Goal: Information Seeking & Learning: Check status

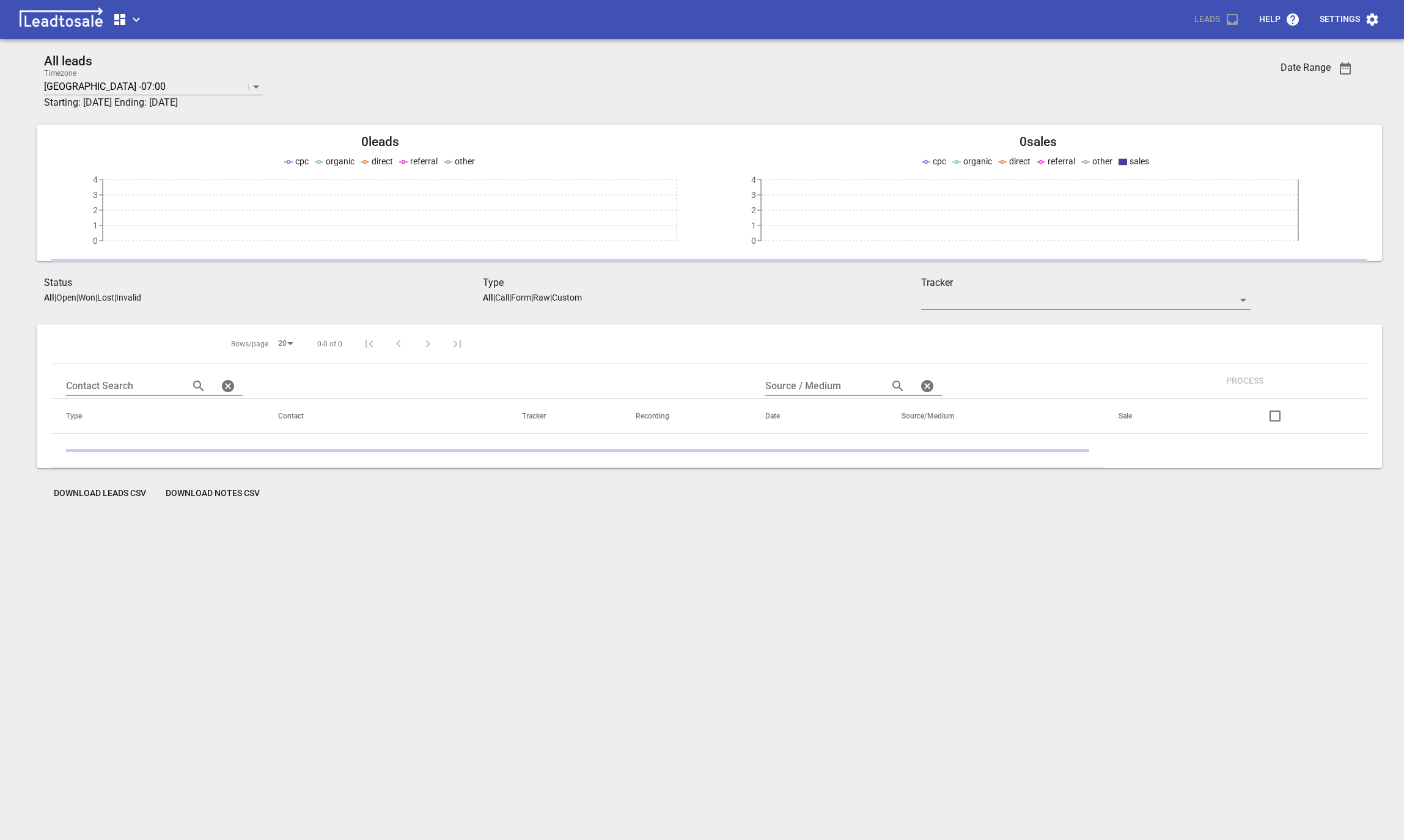
scroll to position [53, 0]
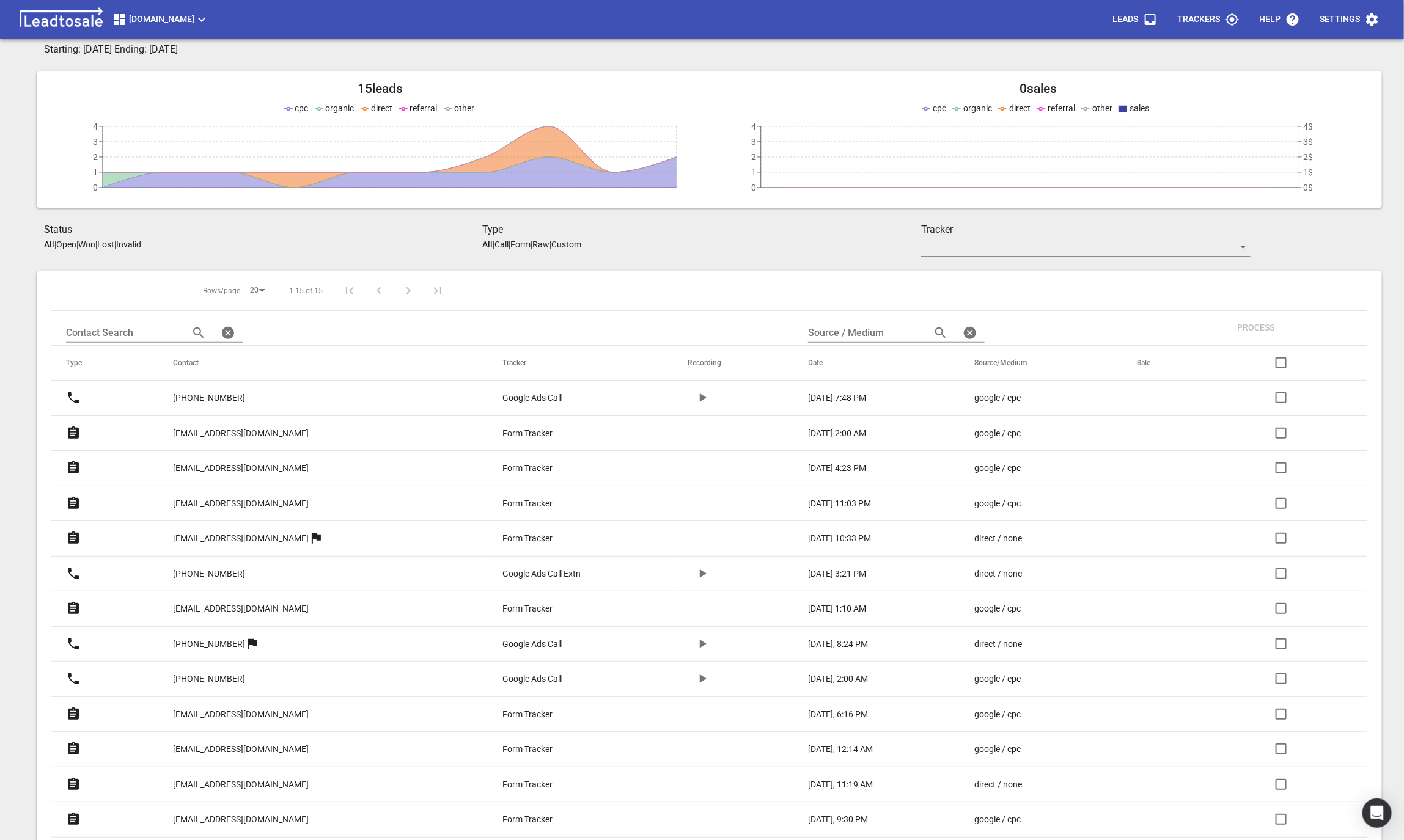
click at [218, 428] on p "[EMAIL_ADDRESS][DOMAIN_NAME]" at bounding box center [241, 434] width 136 height 12
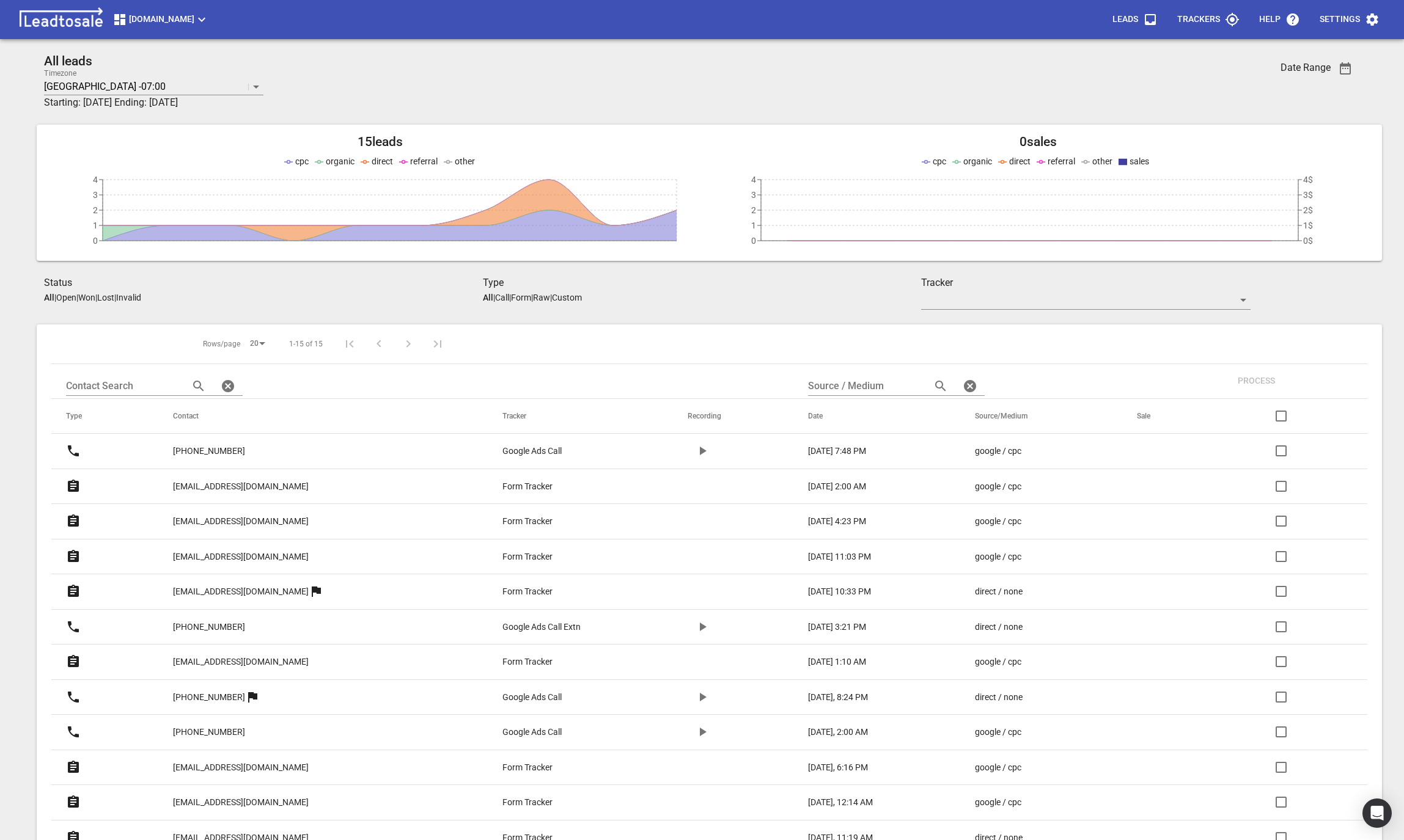
scroll to position [53, 0]
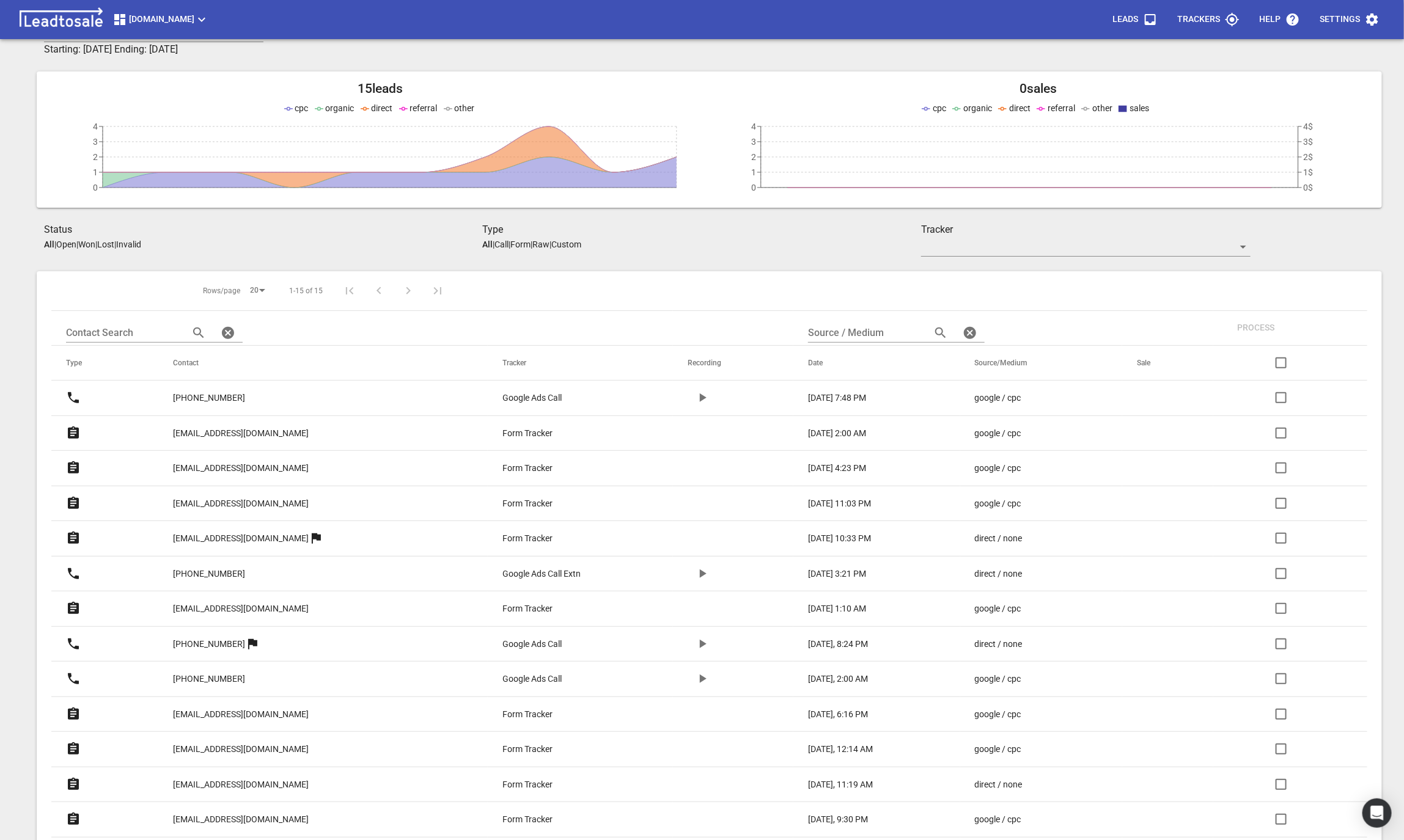
click at [218, 428] on p "[EMAIL_ADDRESS][DOMAIN_NAME]" at bounding box center [241, 434] width 136 height 12
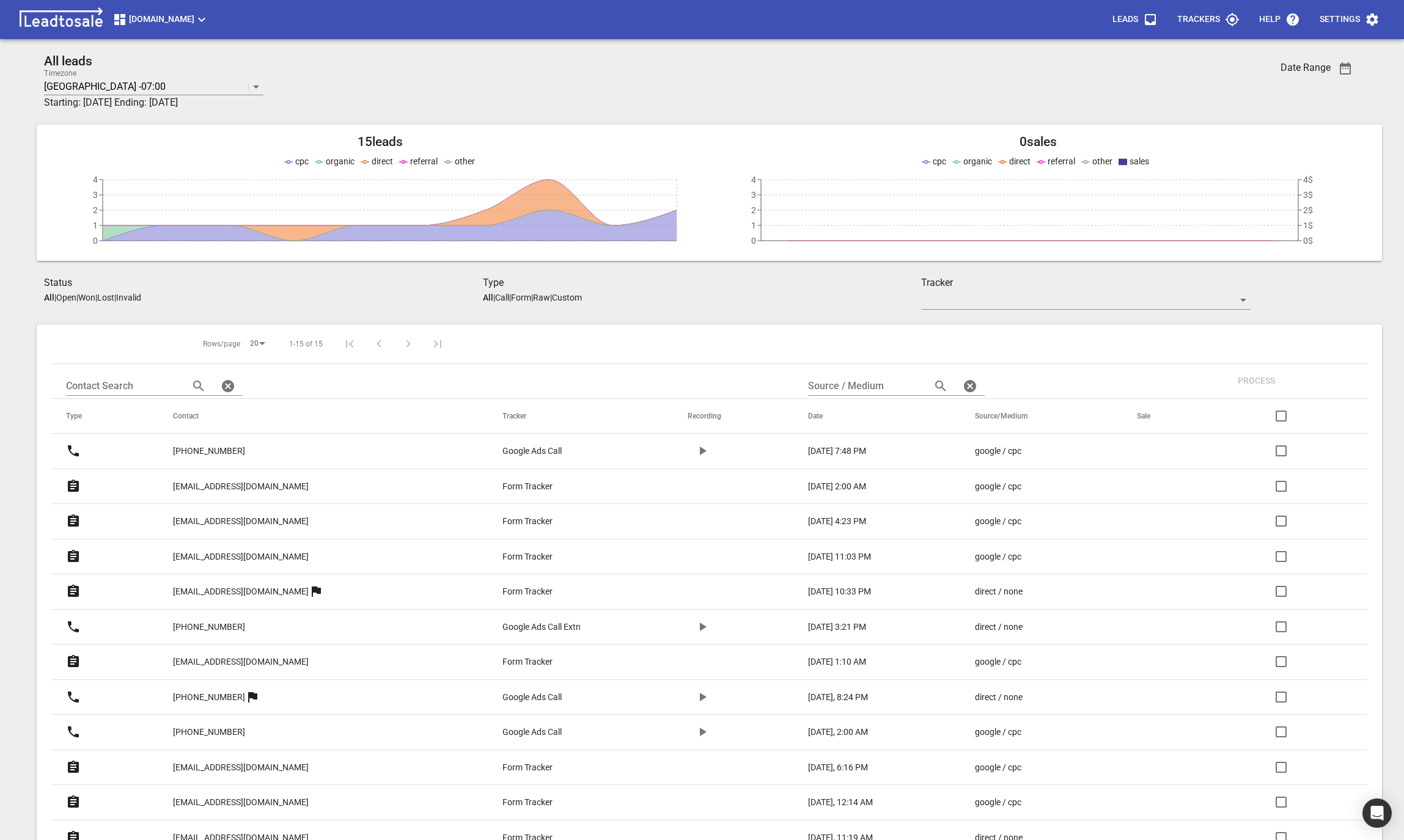
scroll to position [53, 0]
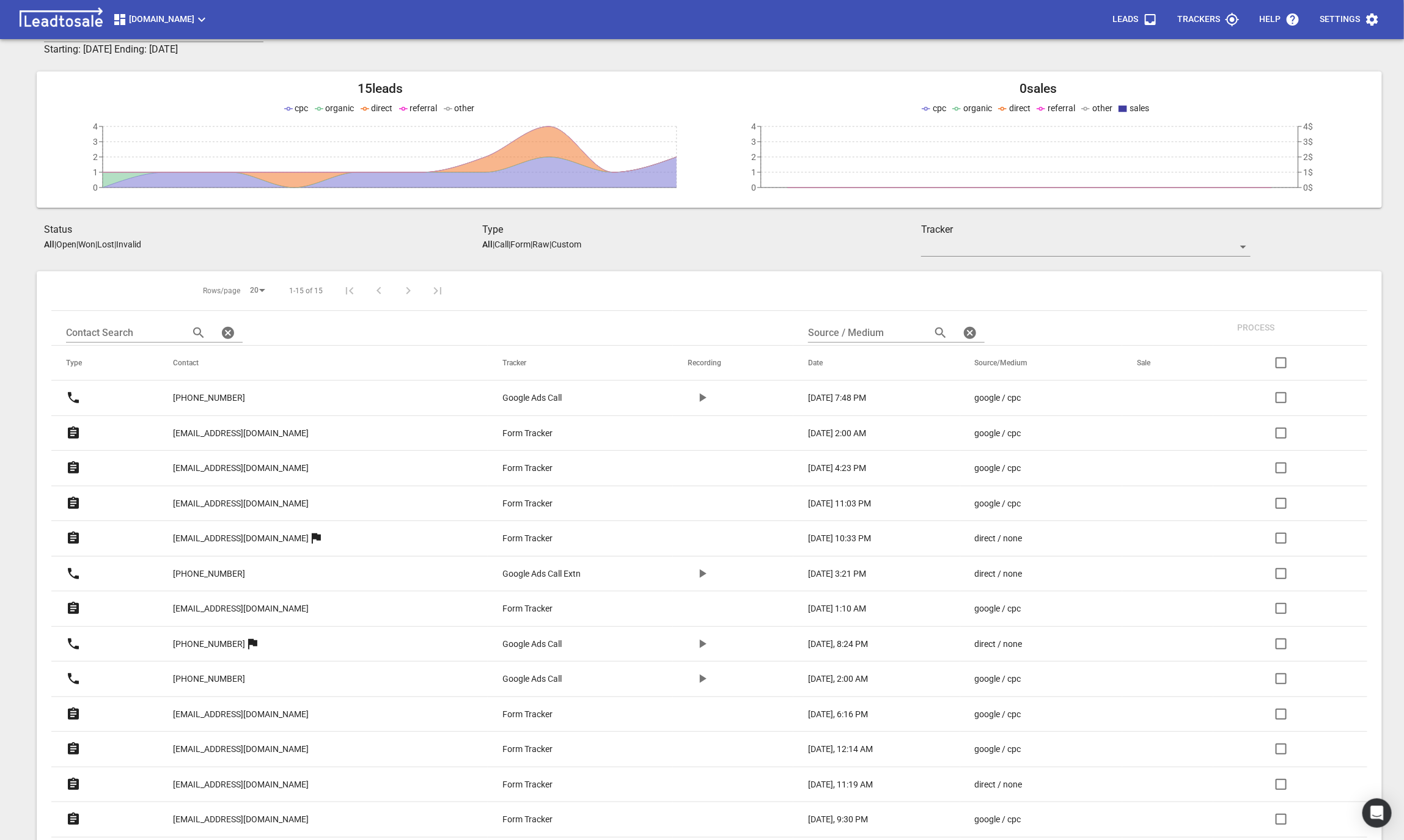
click at [195, 469] on p "[EMAIL_ADDRESS][DOMAIN_NAME]" at bounding box center [241, 468] width 136 height 12
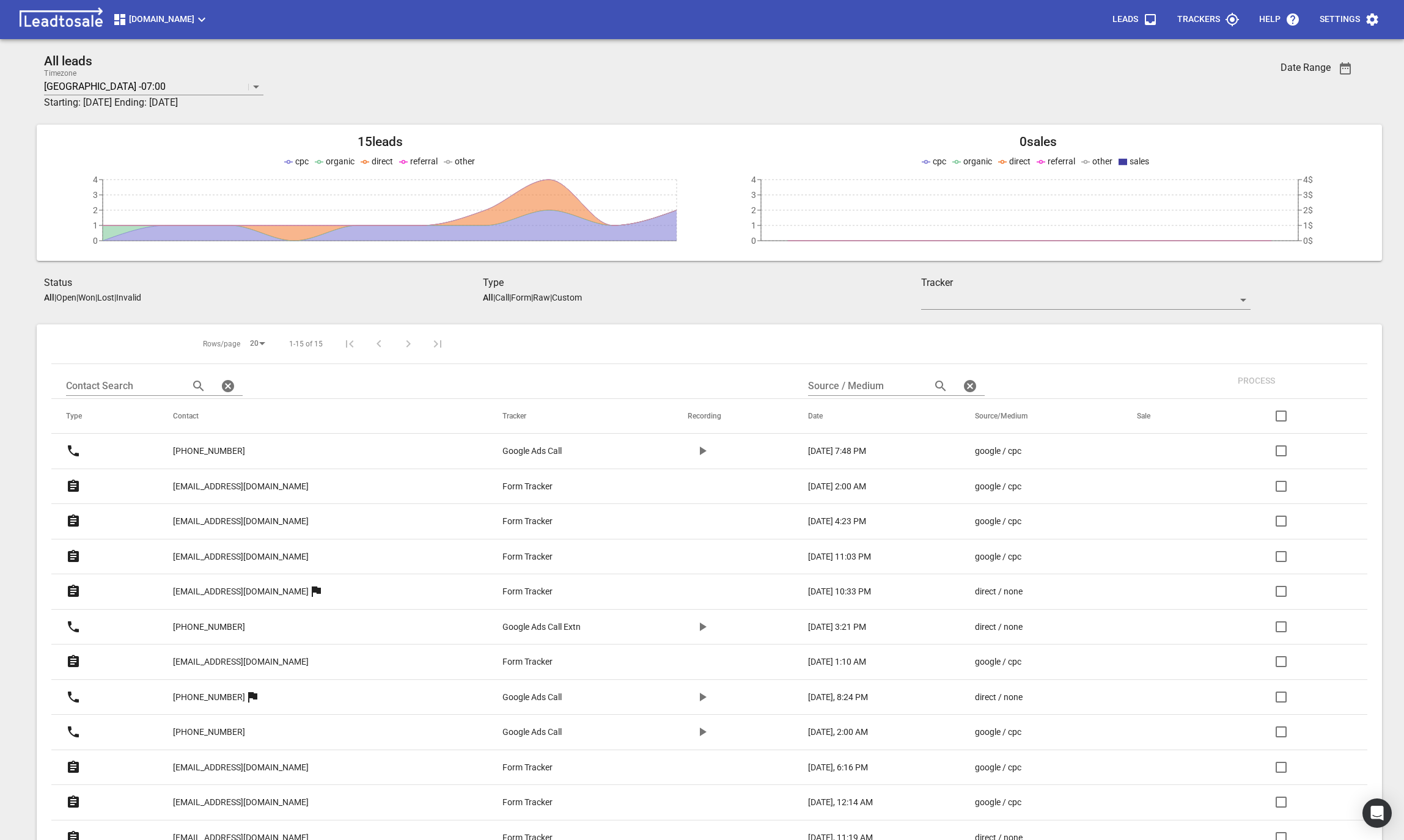
scroll to position [53, 0]
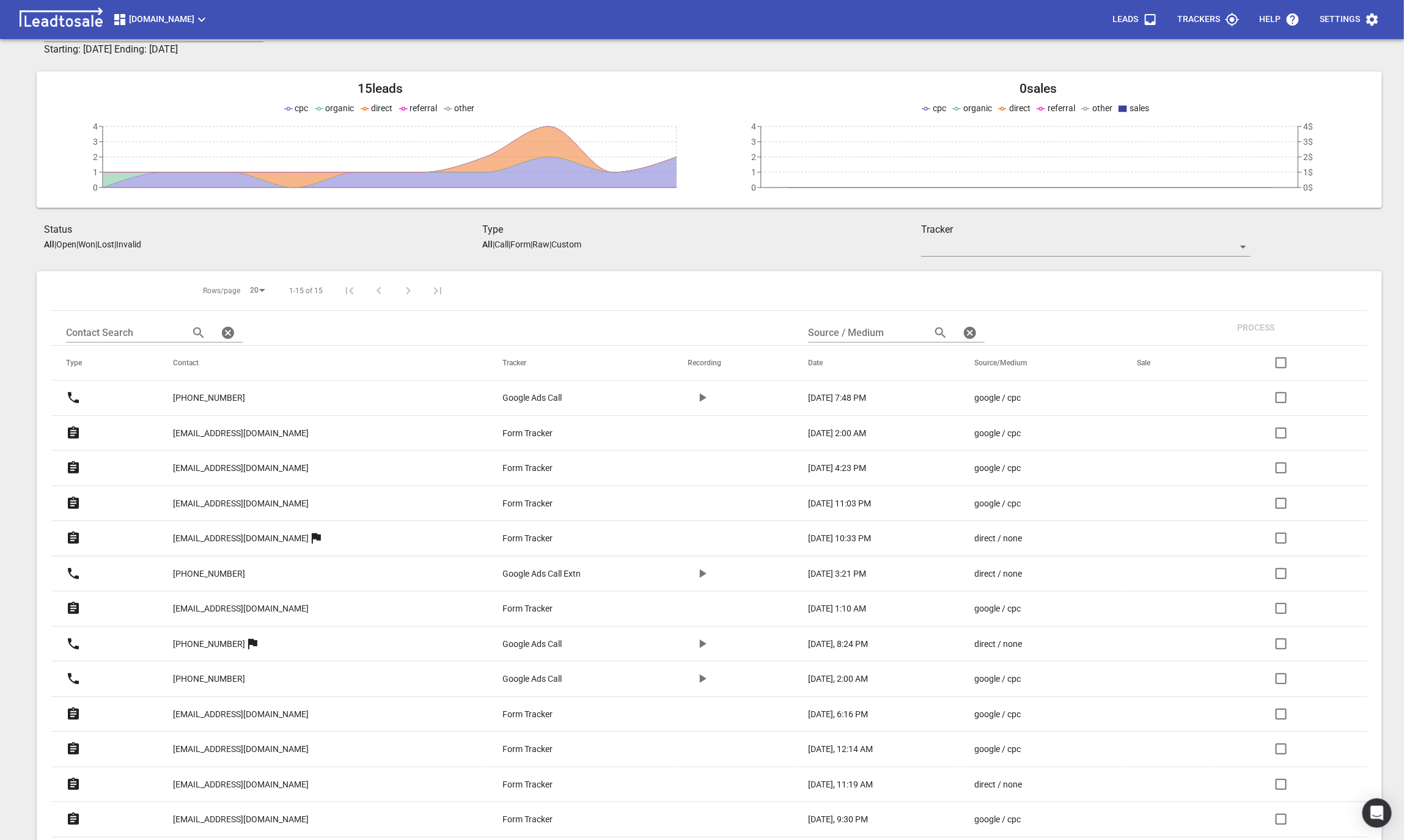
click at [193, 498] on p "[EMAIL_ADDRESS][DOMAIN_NAME]" at bounding box center [241, 504] width 136 height 12
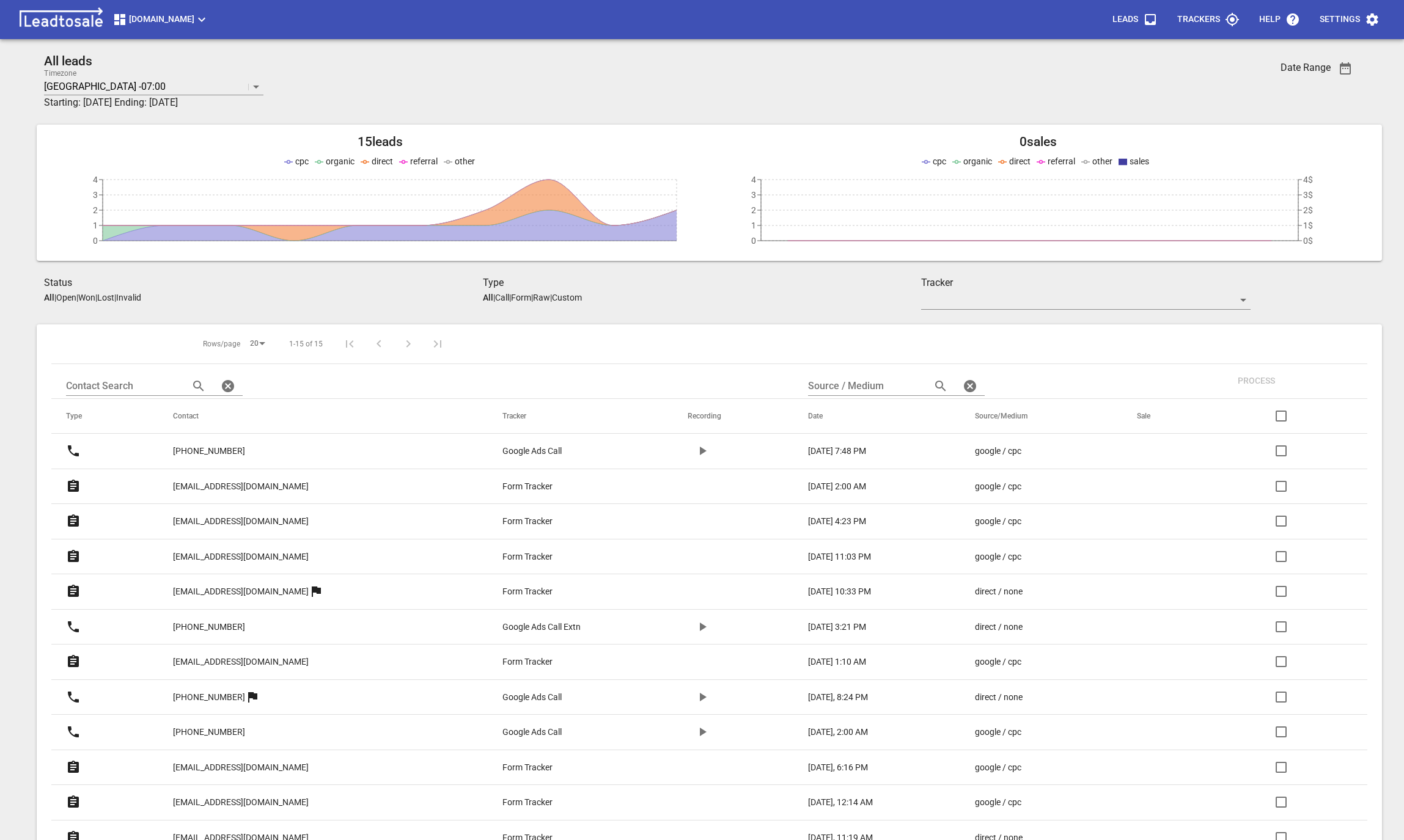
scroll to position [53, 0]
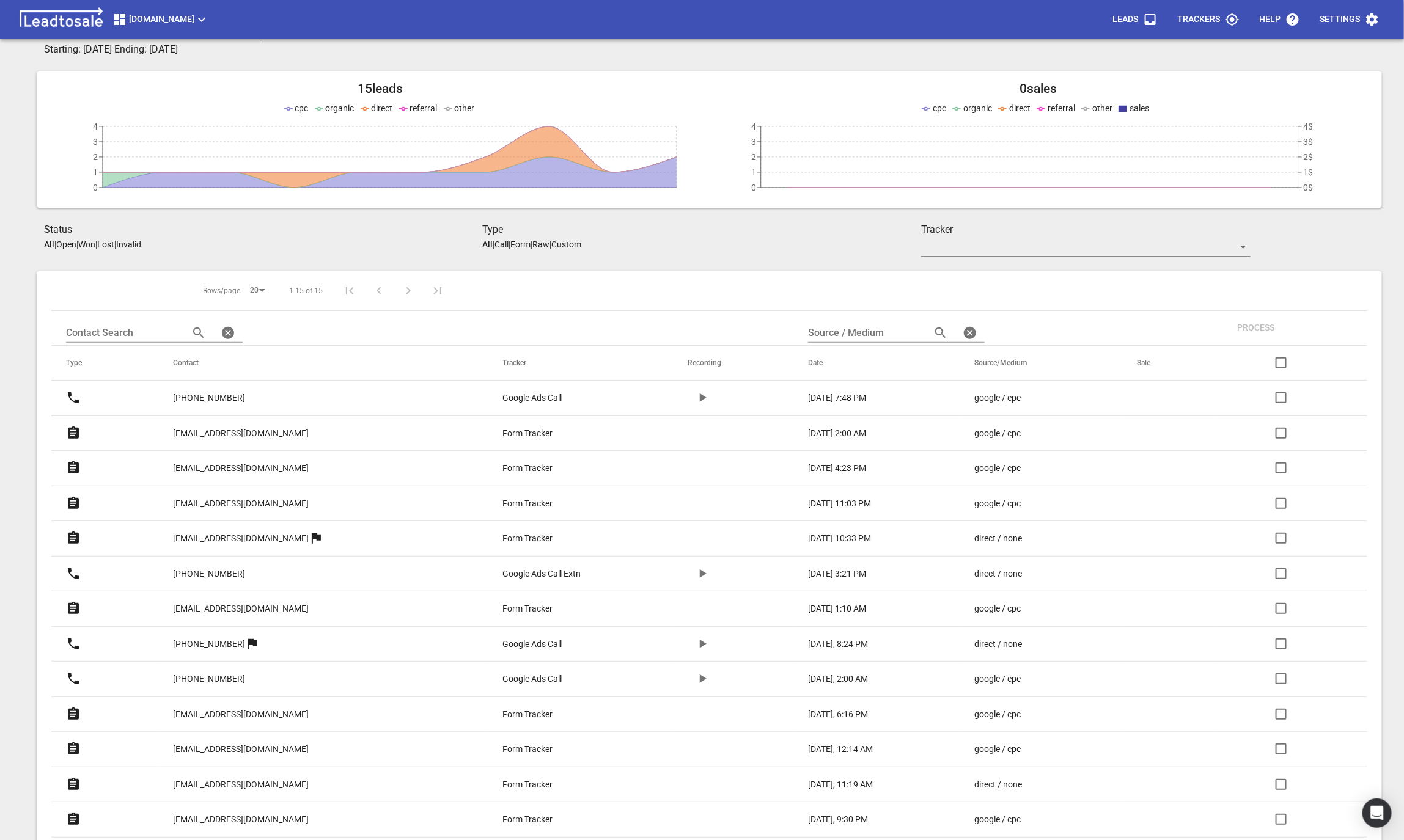
click at [201, 508] on p "[EMAIL_ADDRESS][DOMAIN_NAME]" at bounding box center [241, 504] width 136 height 12
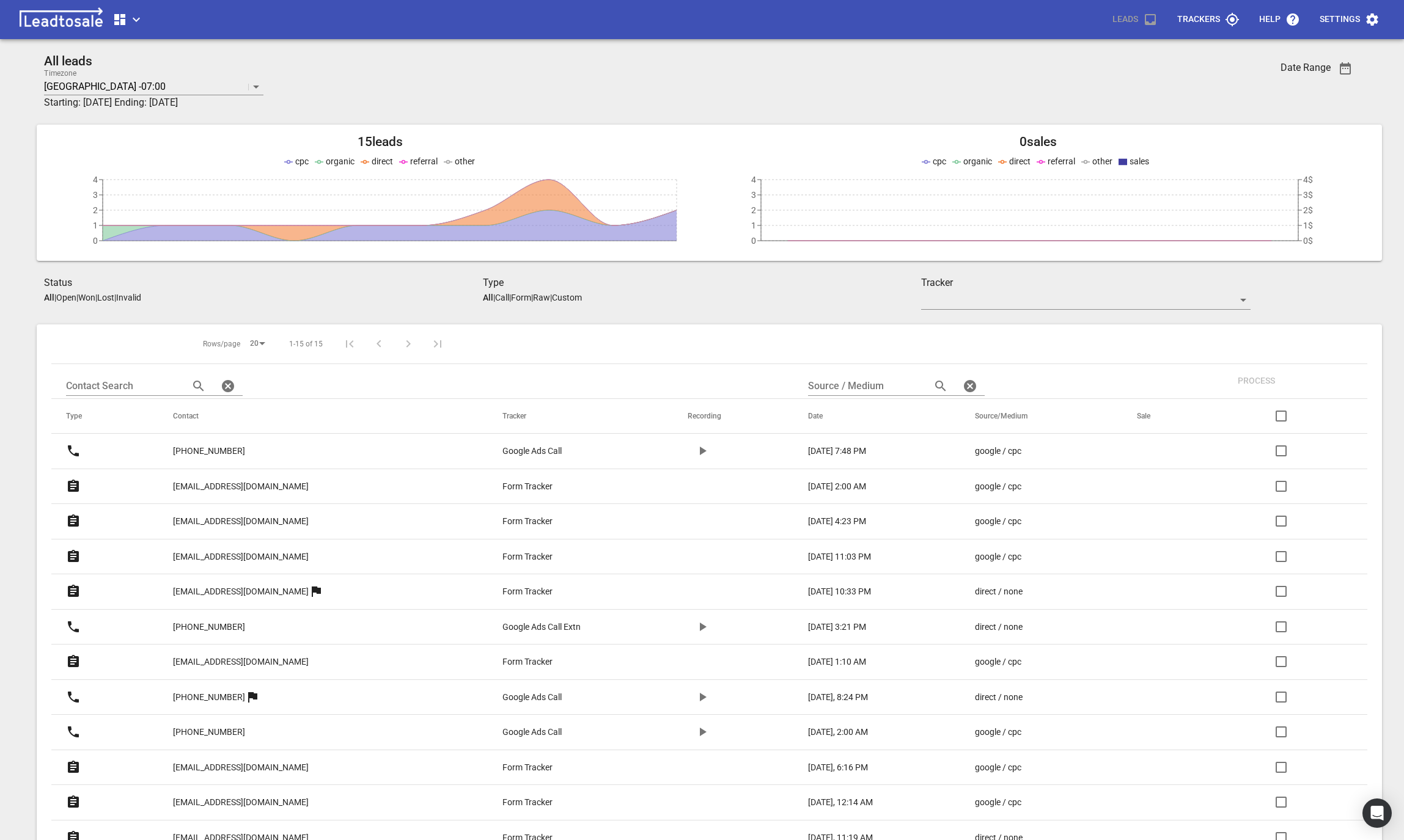
scroll to position [53, 0]
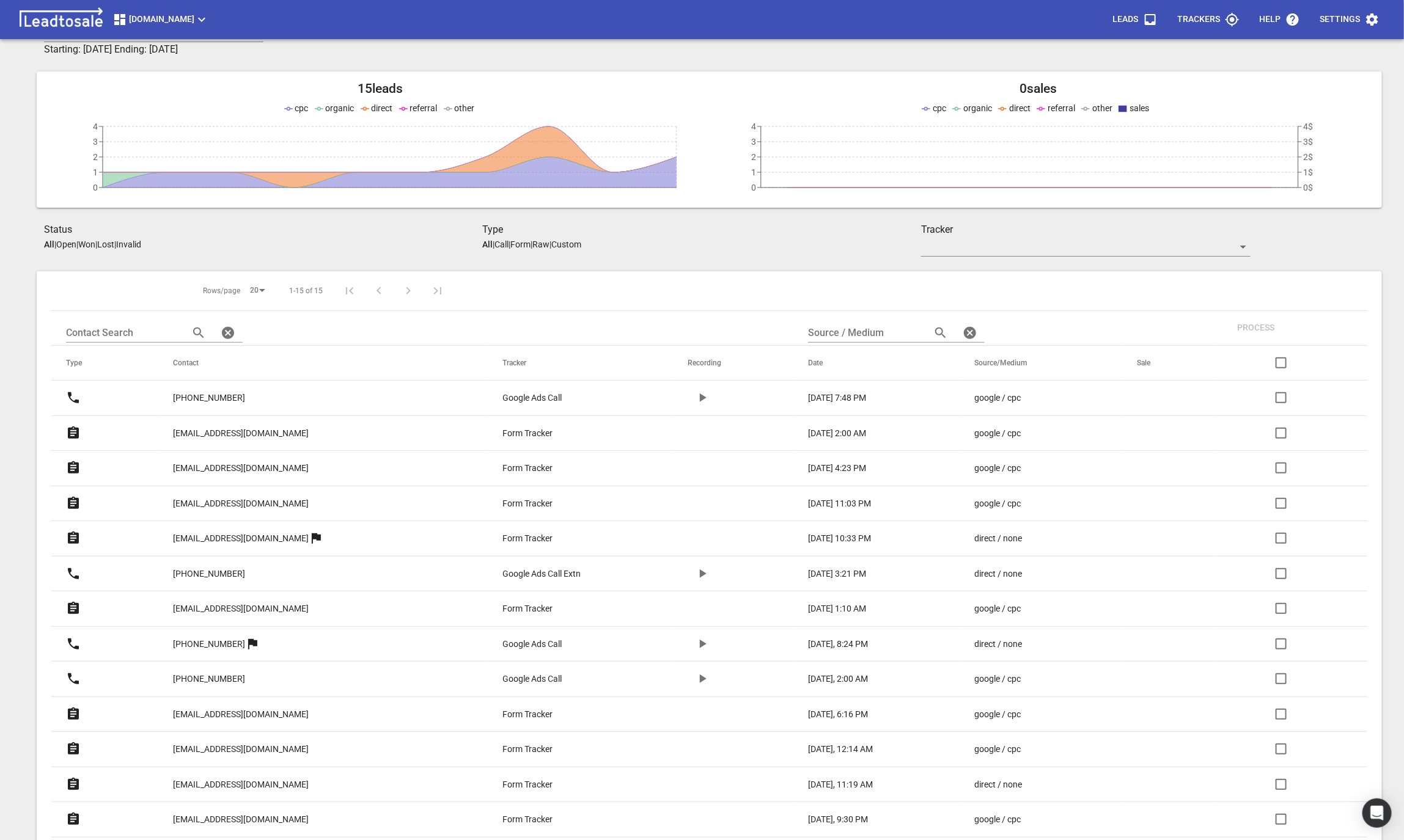
click at [219, 605] on p "nowellmanumua77@gmail.com" at bounding box center [241, 609] width 136 height 12
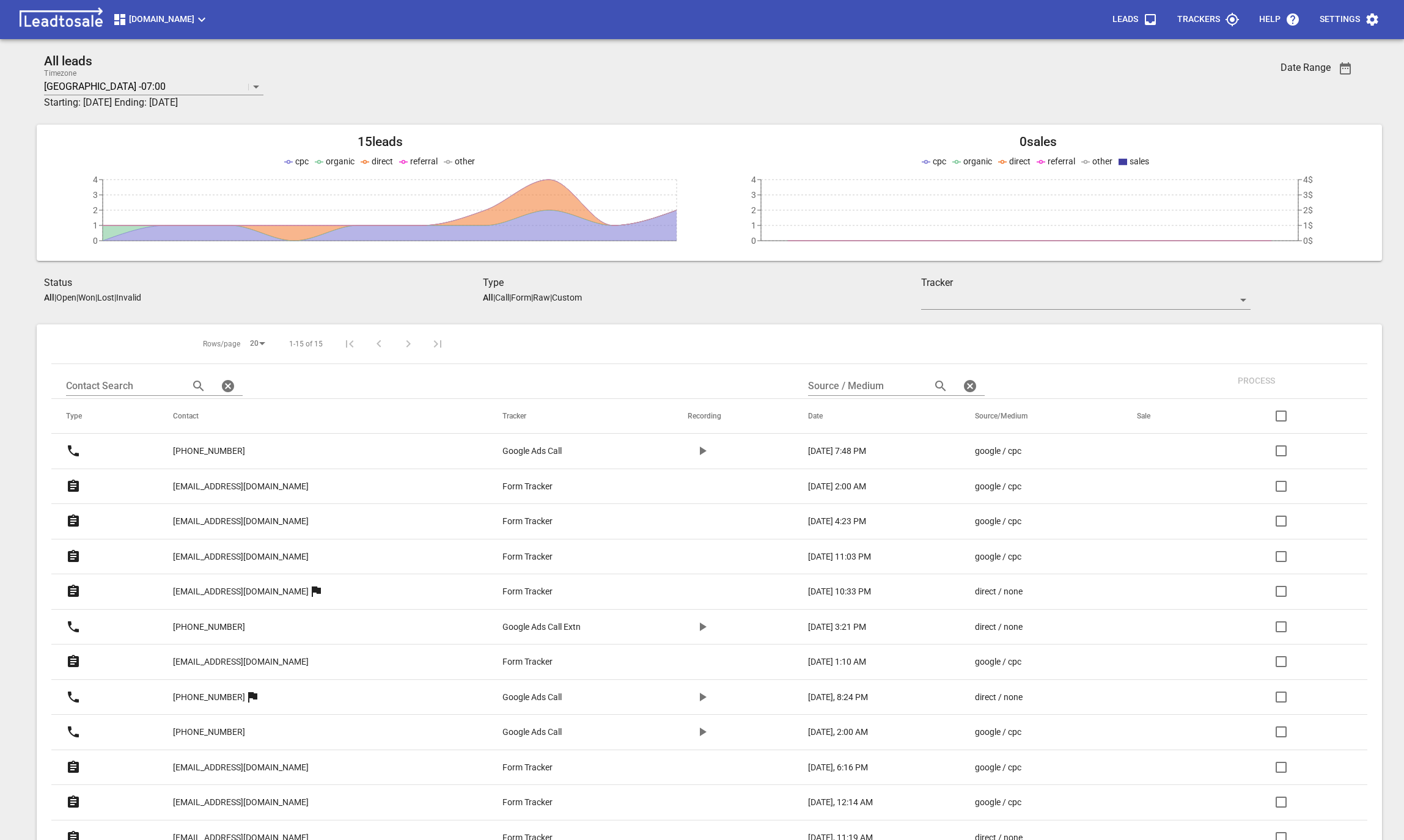
scroll to position [53, 0]
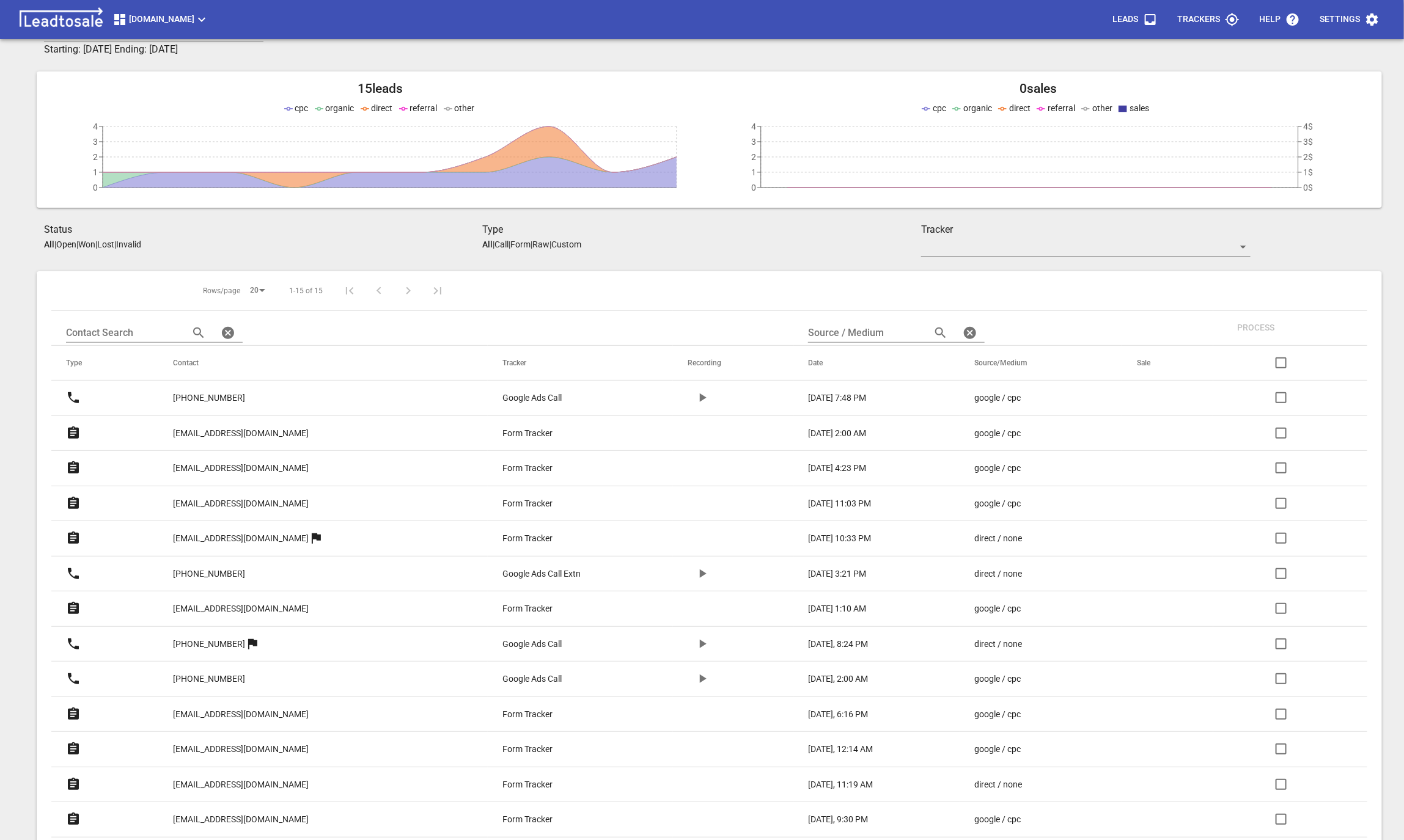
click at [214, 499] on p "ctierney80@gmail.com" at bounding box center [241, 504] width 136 height 12
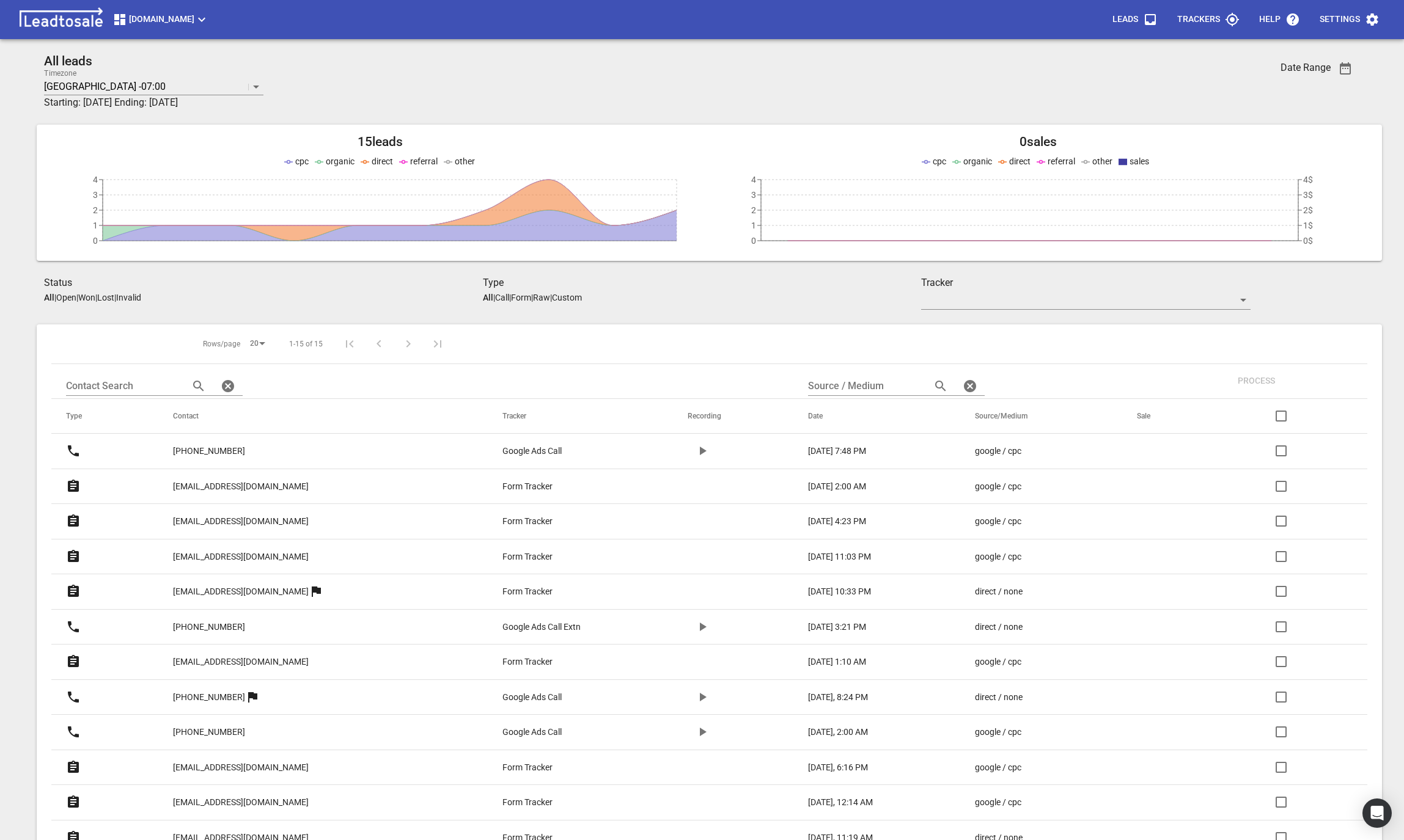
scroll to position [53, 0]
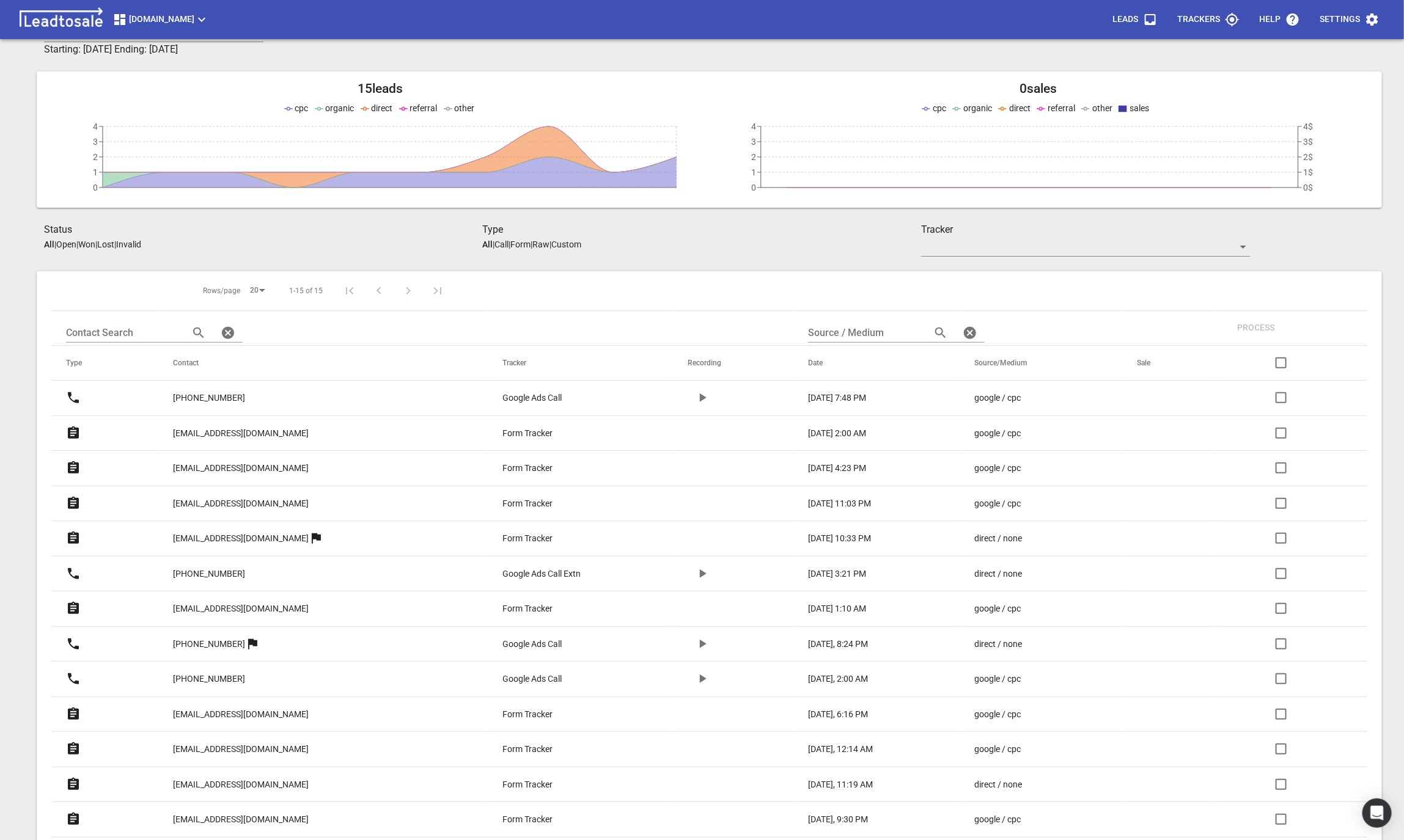
click at [202, 463] on p "[EMAIL_ADDRESS][DOMAIN_NAME]" at bounding box center [241, 468] width 136 height 12
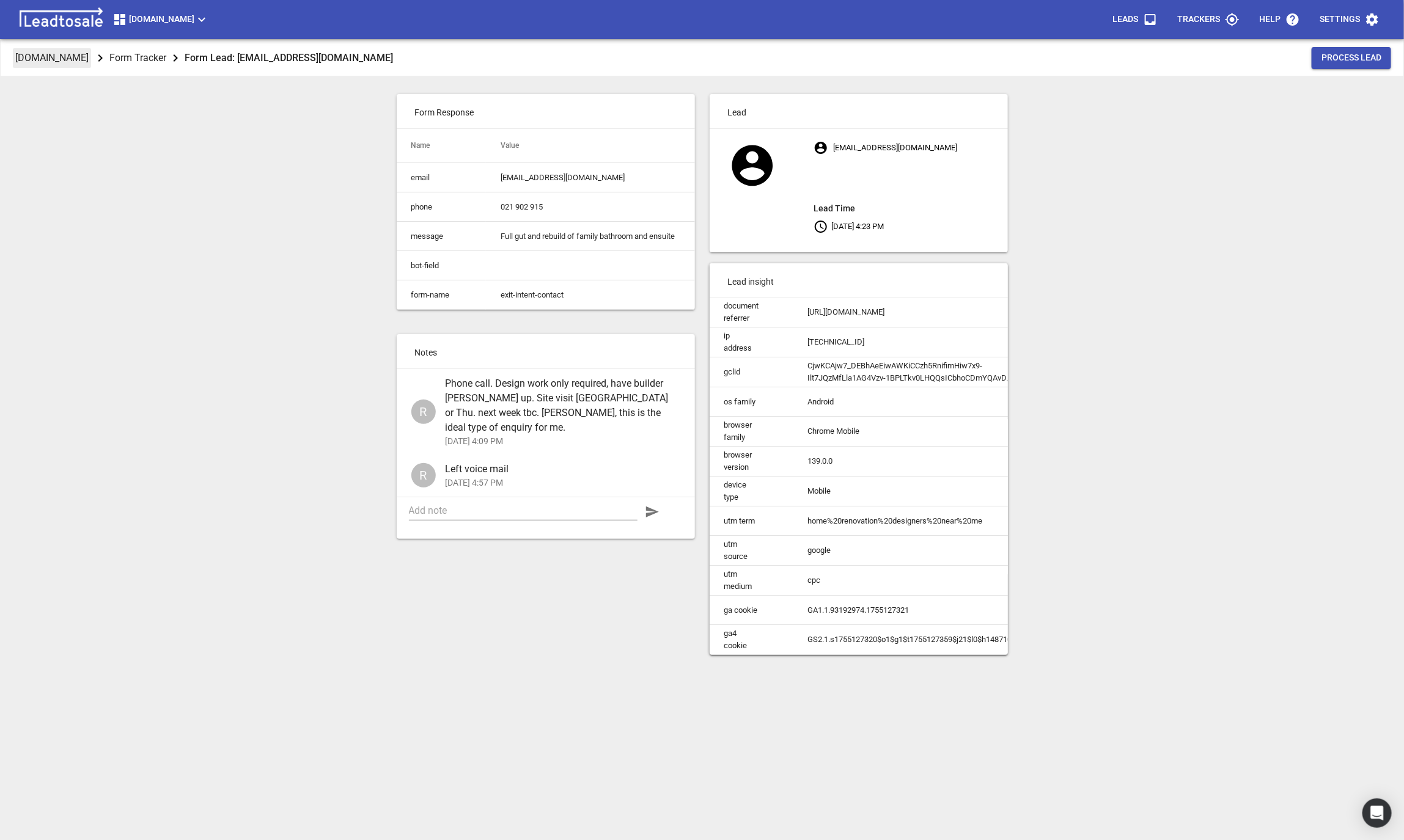
click at [63, 59] on p "[DOMAIN_NAME]" at bounding box center [52, 58] width 73 height 14
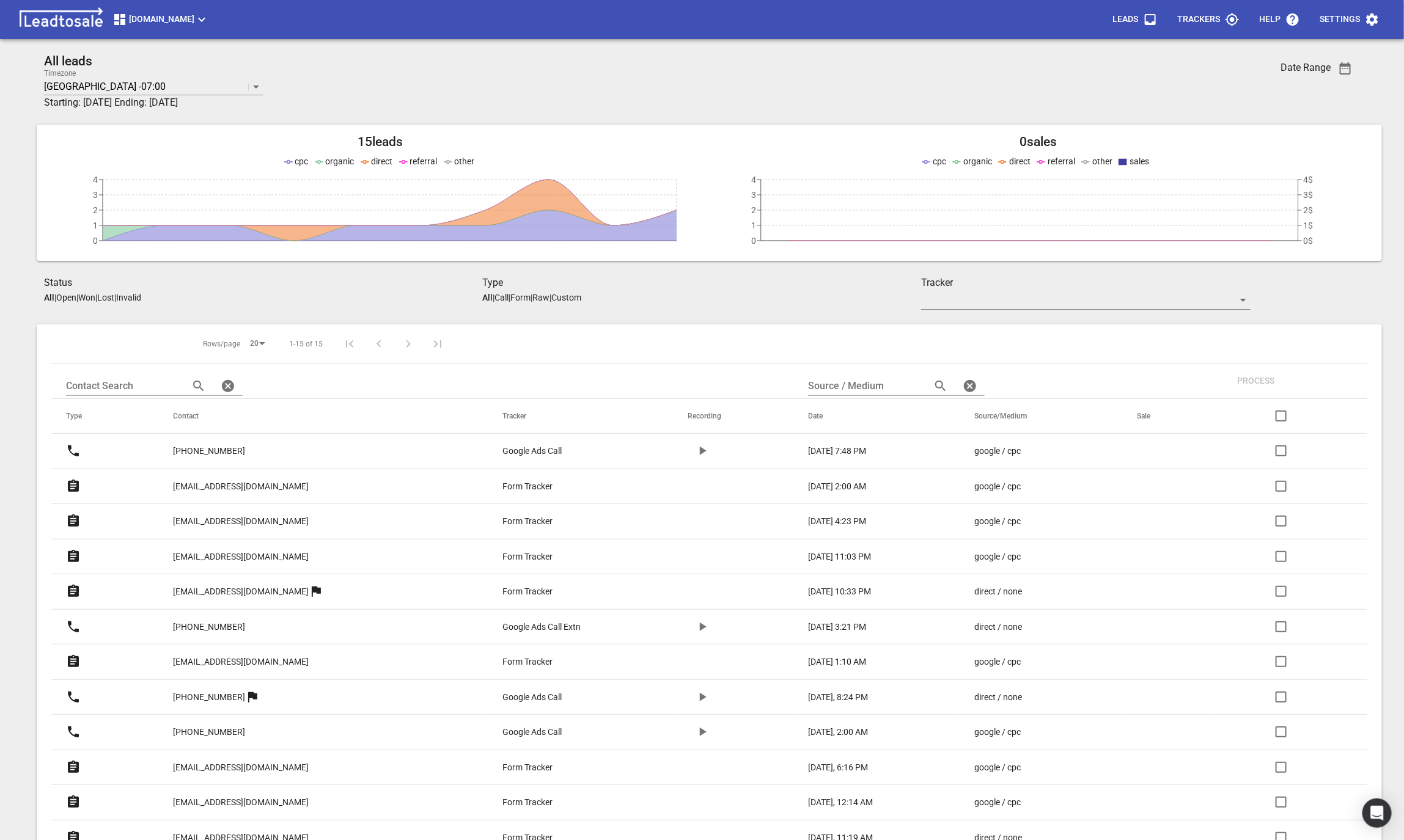
scroll to position [174, 0]
